Goal: Navigation & Orientation: Find specific page/section

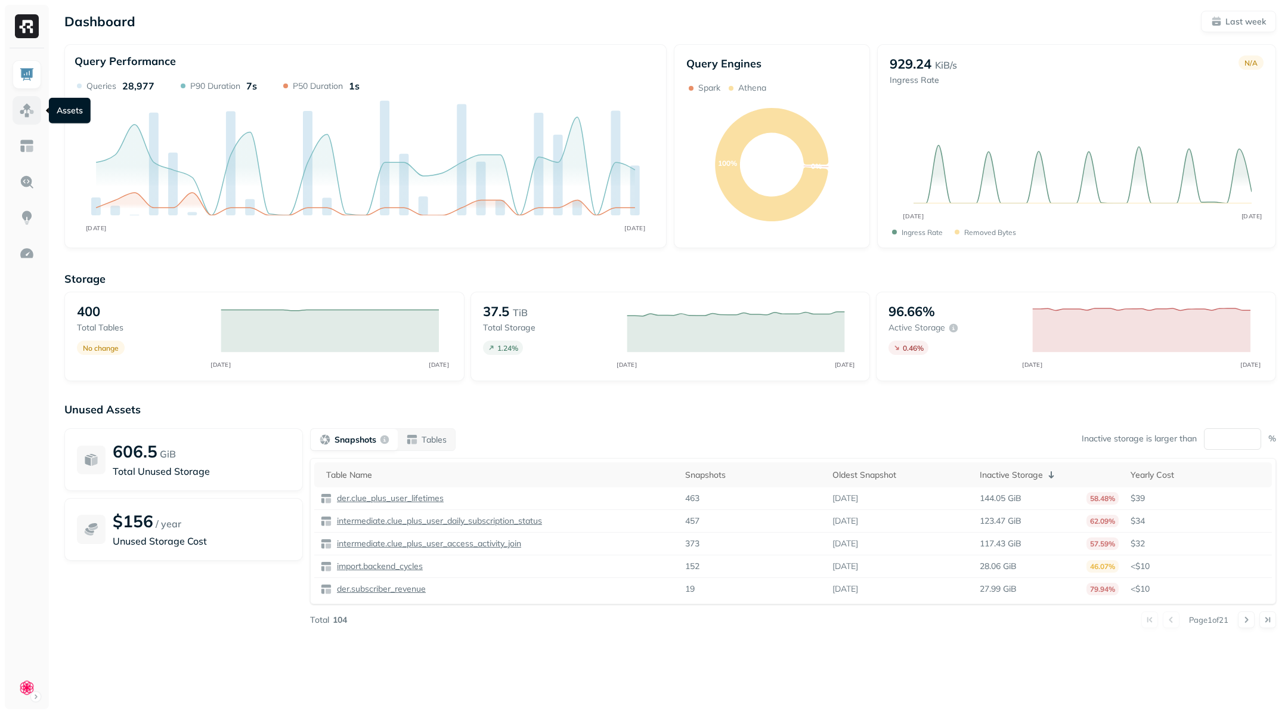
click at [32, 108] on img at bounding box center [27, 111] width 16 height 16
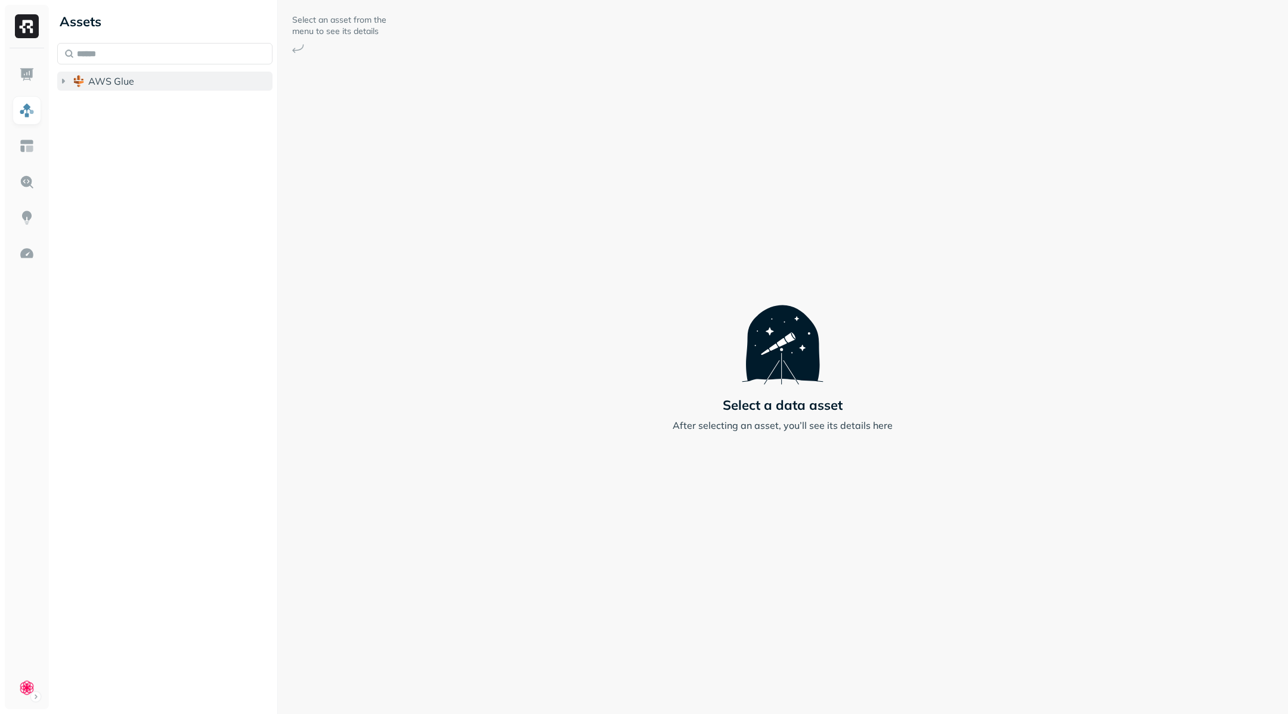
click at [58, 79] on icon "button" at bounding box center [63, 81] width 12 height 12
click at [74, 104] on icon "button" at bounding box center [75, 103] width 3 height 5
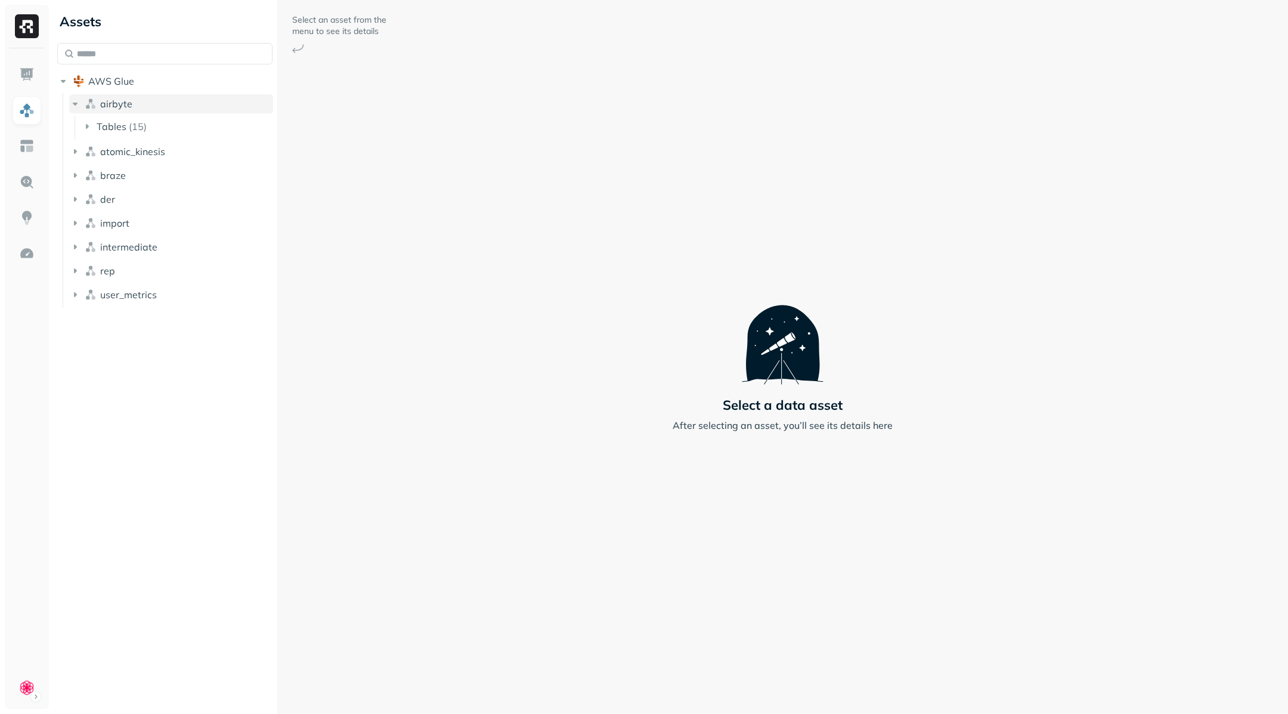
click at [80, 103] on icon "button" at bounding box center [75, 104] width 12 height 12
click at [70, 89] on button "AWS Glue" at bounding box center [164, 81] width 215 height 19
click at [30, 83] on link at bounding box center [27, 74] width 29 height 29
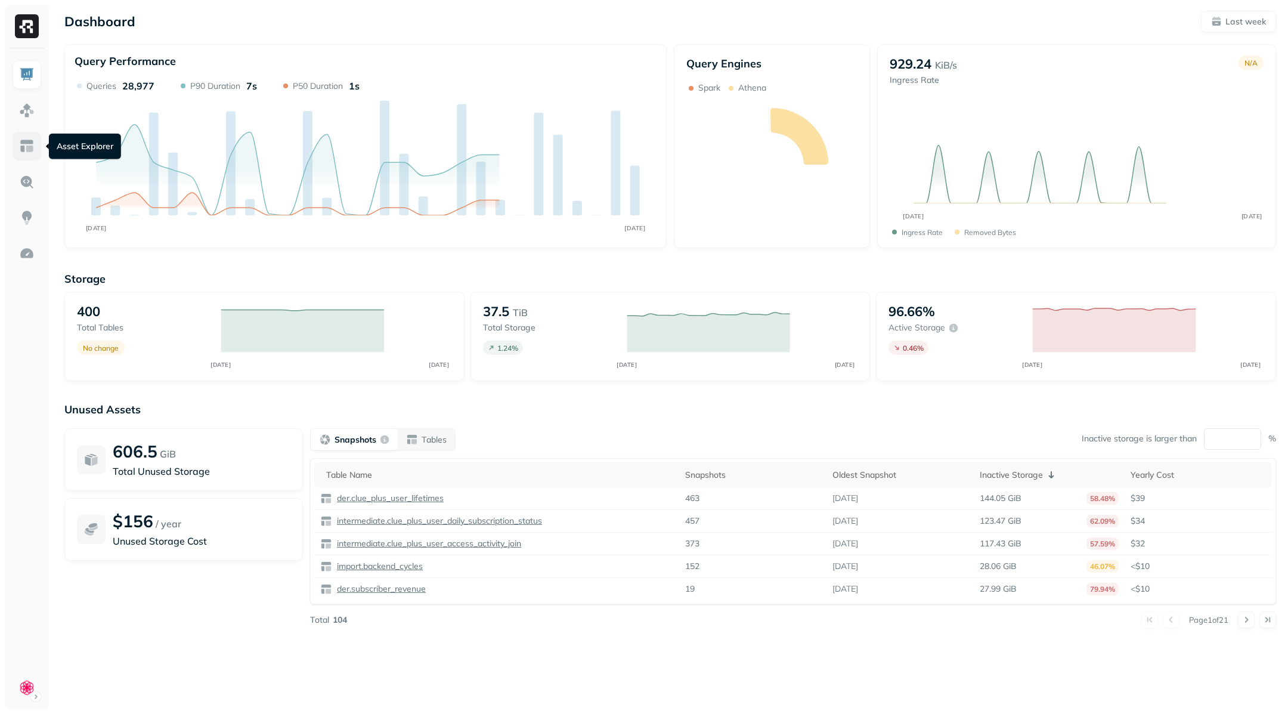
click at [29, 151] on img at bounding box center [27, 146] width 16 height 16
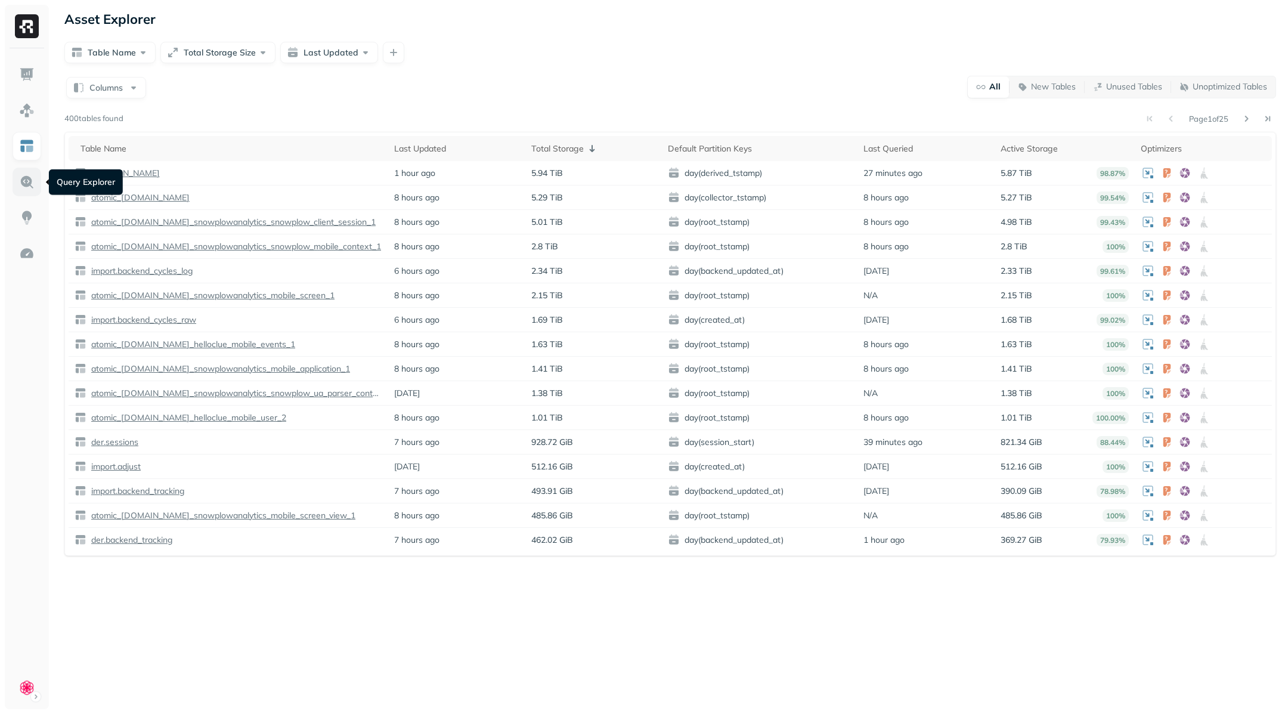
click at [27, 187] on img at bounding box center [27, 182] width 16 height 16
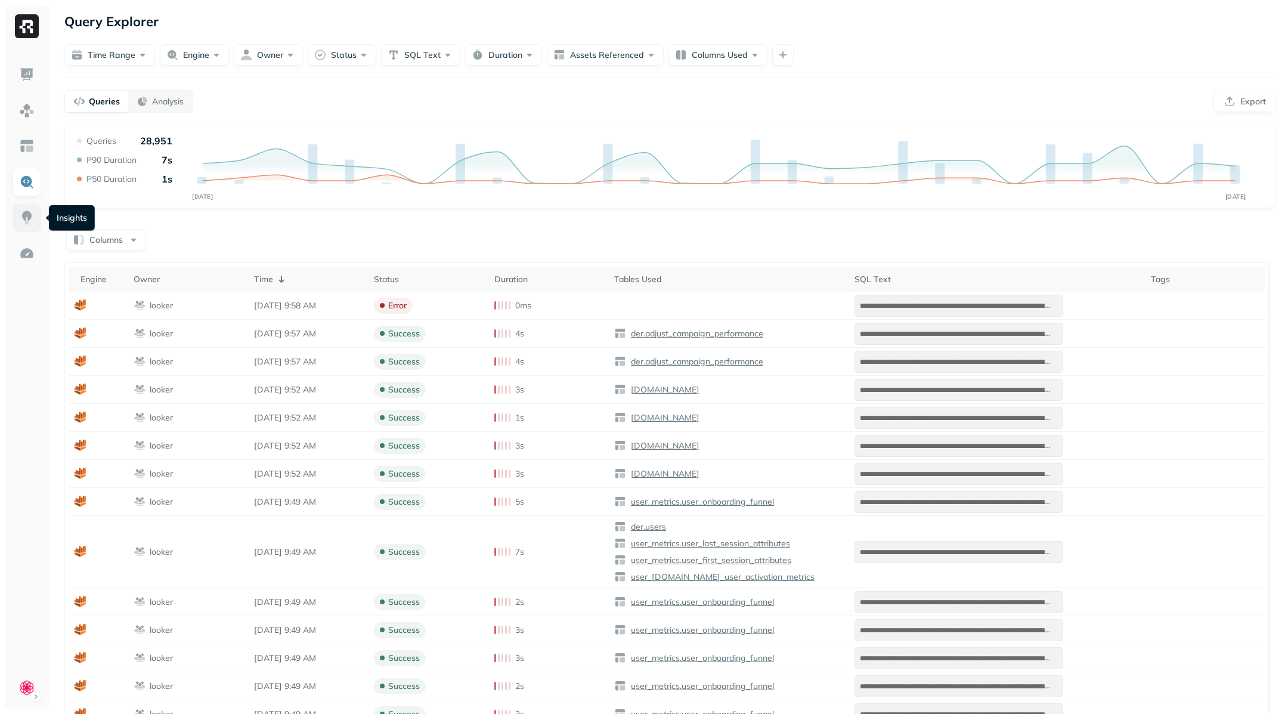
click at [27, 216] on img at bounding box center [27, 218] width 16 height 16
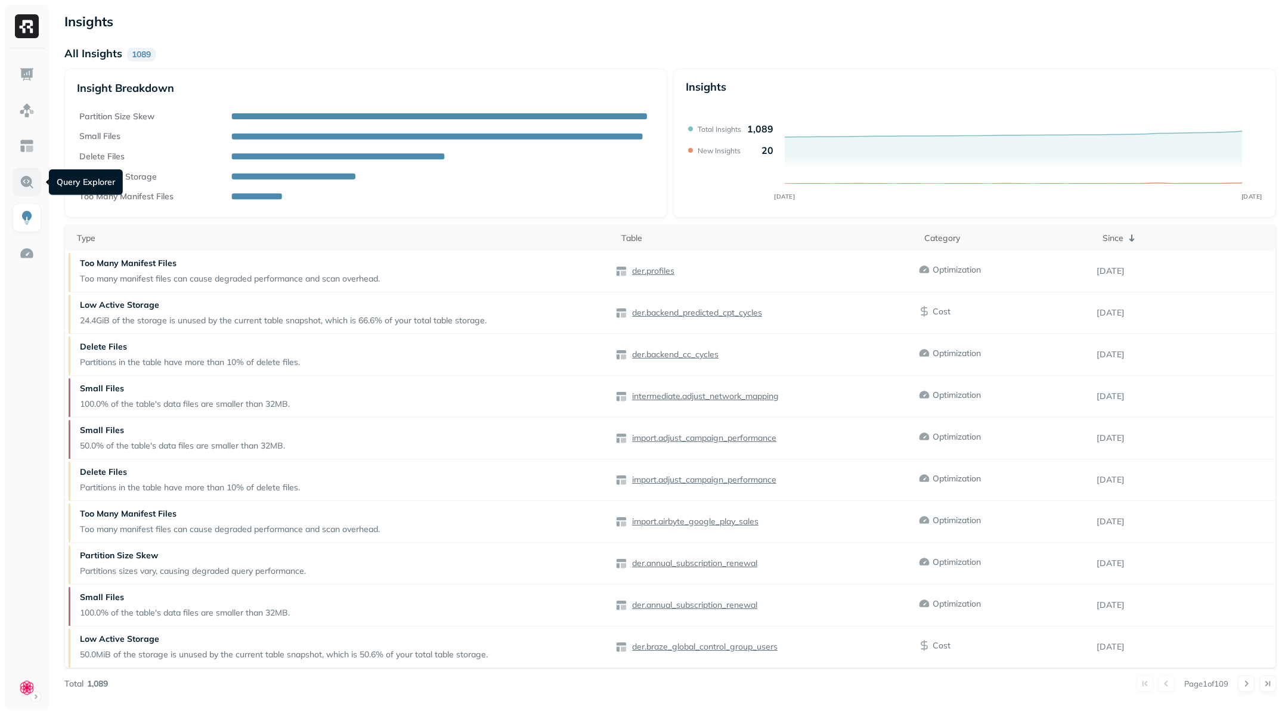
click at [26, 182] on img at bounding box center [27, 182] width 16 height 16
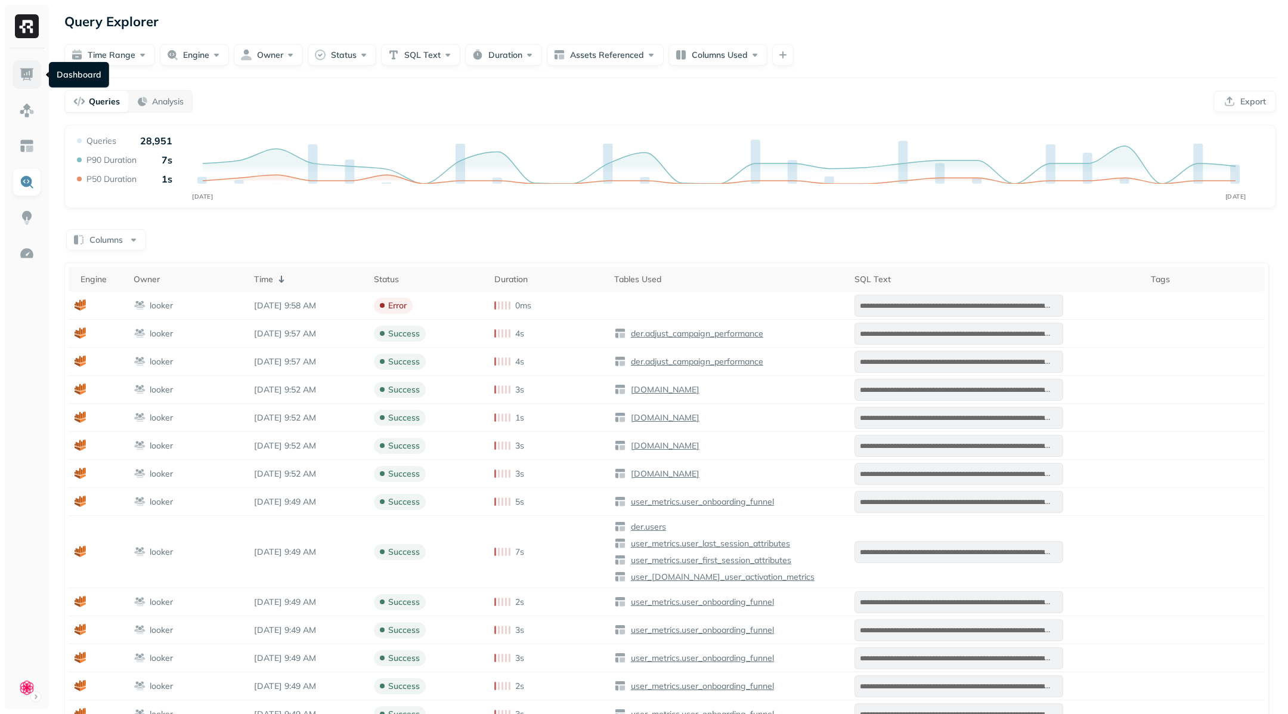
click at [29, 71] on img at bounding box center [27, 75] width 16 height 16
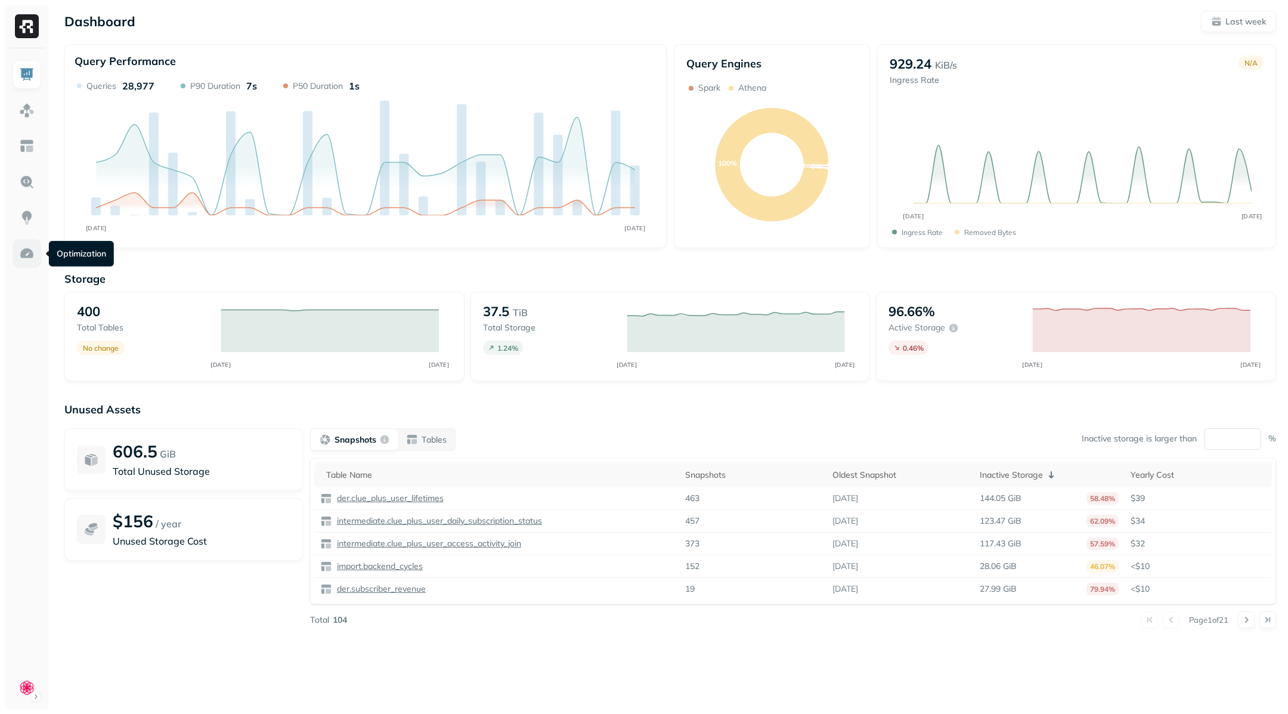
click at [32, 262] on link at bounding box center [27, 253] width 29 height 29
